Goal: Transaction & Acquisition: Purchase product/service

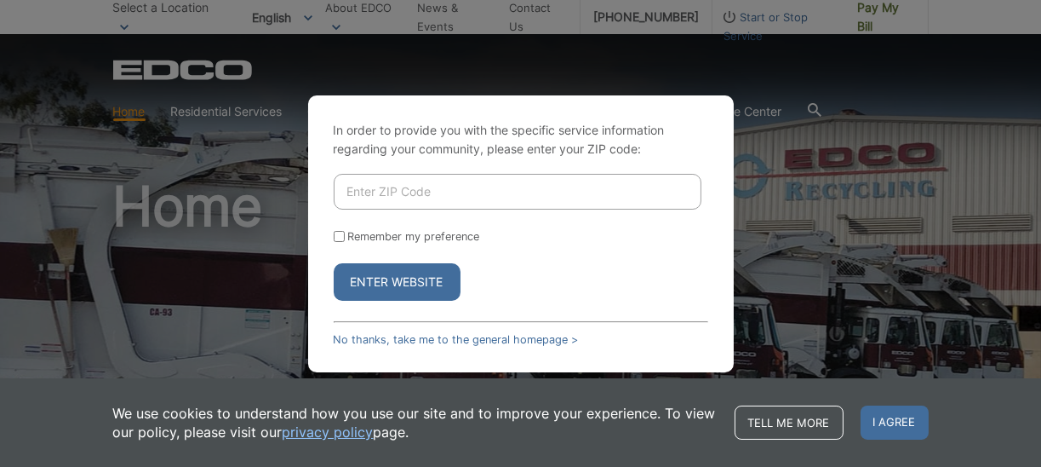
drag, startPoint x: 419, startPoint y: 193, endPoint x: 392, endPoint y: 195, distance: 26.4
click at [392, 195] on input "Enter ZIP Code" at bounding box center [518, 192] width 368 height 36
type input "92027"
click at [337, 237] on input "Remember my preference" at bounding box center [339, 236] width 11 height 11
checkbox input "true"
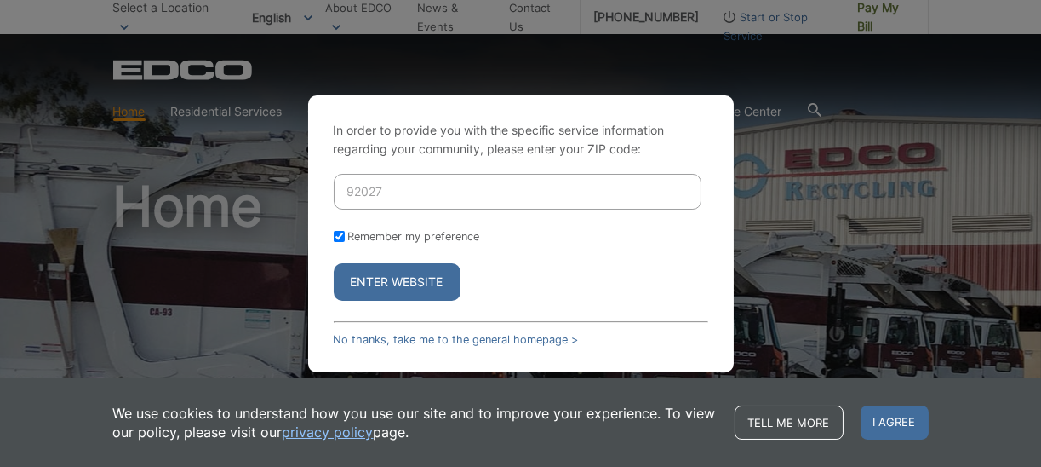
checkbox input "true"
click at [386, 278] on button "Enter Website" at bounding box center [397, 281] width 127 height 37
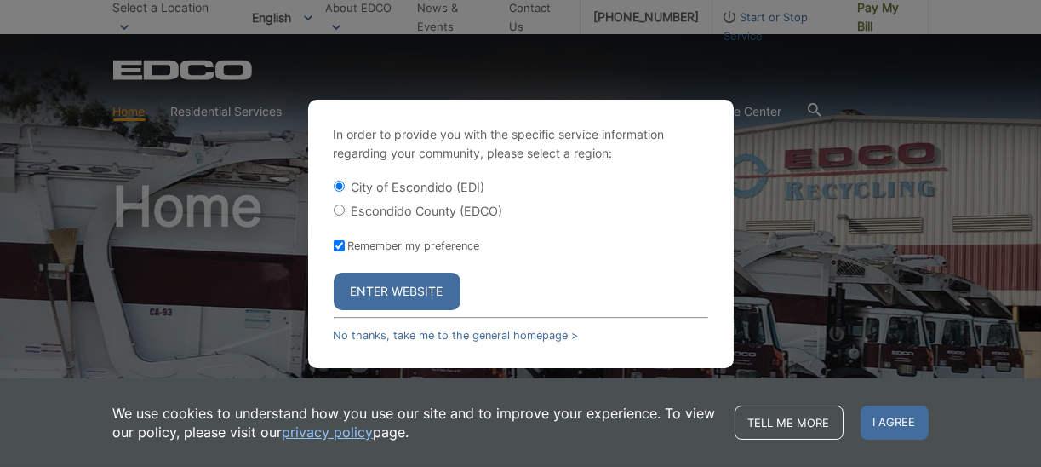
click at [342, 209] on input "Escondido County (EDCO)" at bounding box center [339, 209] width 11 height 11
radio input "true"
click at [395, 289] on button "Enter Website" at bounding box center [397, 290] width 127 height 37
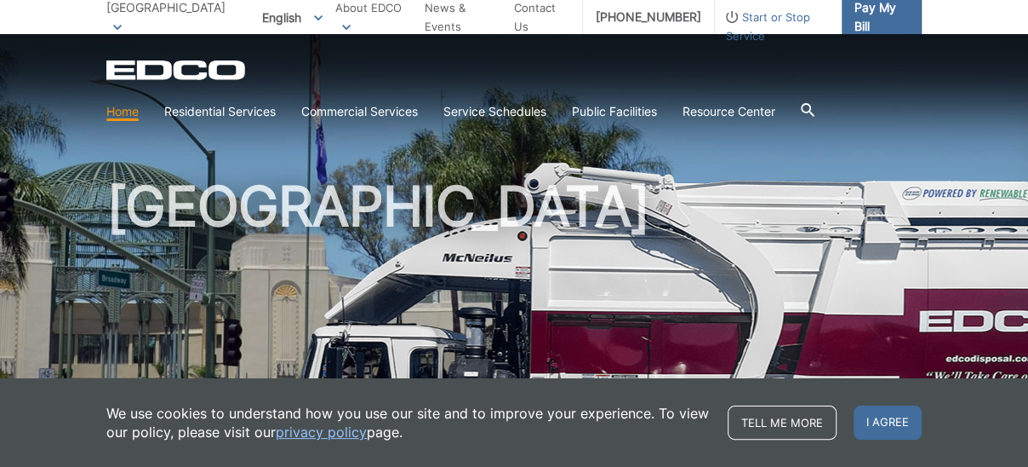
click at [862, 6] on span "Pay My Bill" at bounding box center [882, 16] width 54 height 37
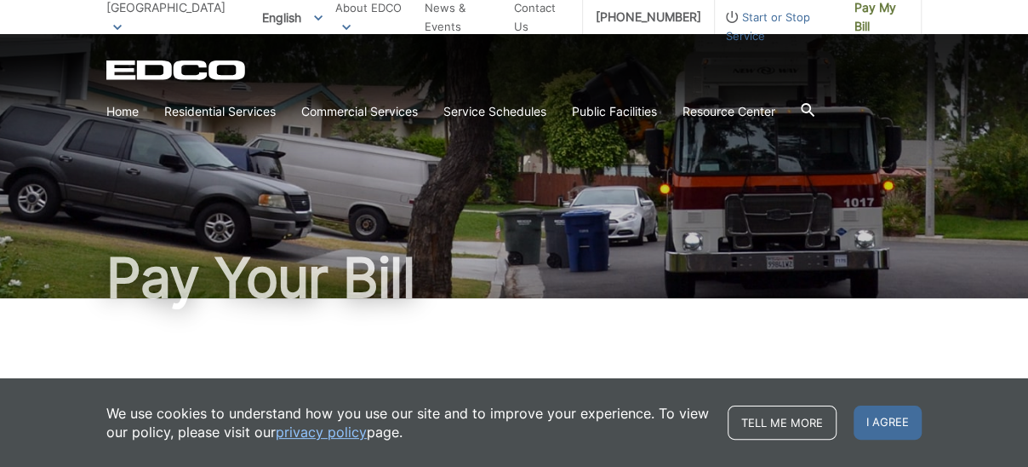
click at [620, 291] on h1 "Pay Your Bill" at bounding box center [514, 277] width 816 height 54
click at [884, 421] on span "I agree" at bounding box center [888, 422] width 68 height 34
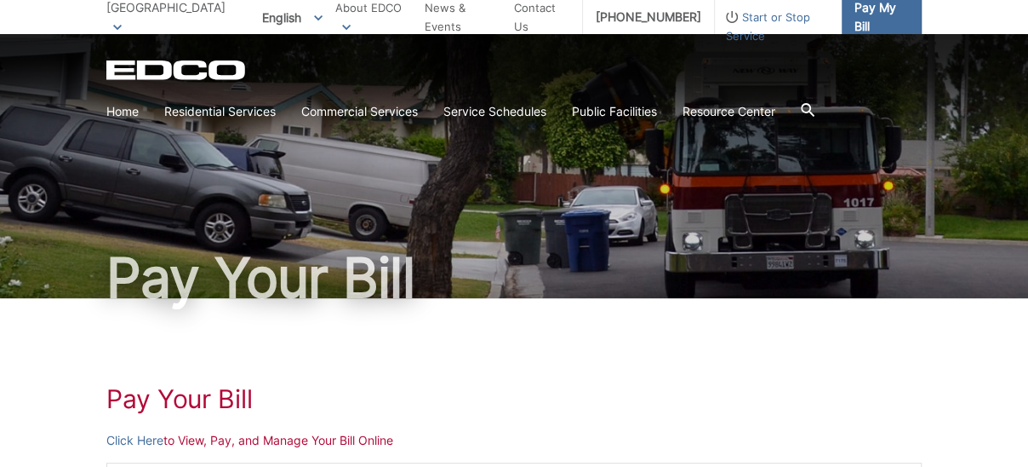
click at [855, 17] on span "Pay My Bill" at bounding box center [882, 16] width 54 height 37
click at [127, 440] on link "Click Here" at bounding box center [134, 440] width 57 height 19
